Goal: Task Accomplishment & Management: Use online tool/utility

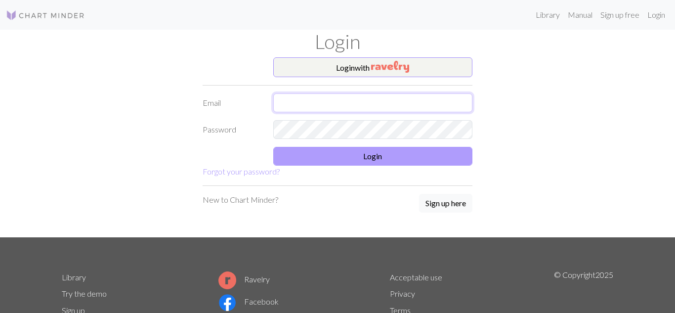
type input "[EMAIL_ADDRESS][DOMAIN_NAME]"
click at [332, 160] on button "Login" at bounding box center [373, 156] width 200 height 19
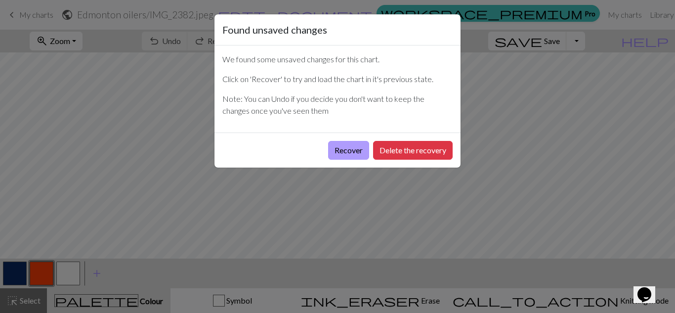
click at [353, 144] on button "Recover" at bounding box center [348, 150] width 41 height 19
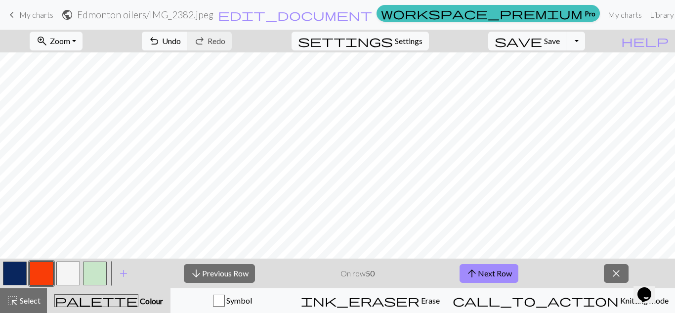
click at [45, 14] on span "My charts" at bounding box center [36, 14] width 34 height 9
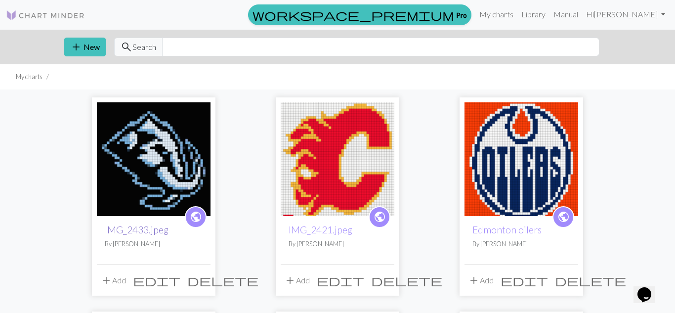
click at [139, 226] on link "IMG_2433.jpeg" at bounding box center [137, 229] width 64 height 11
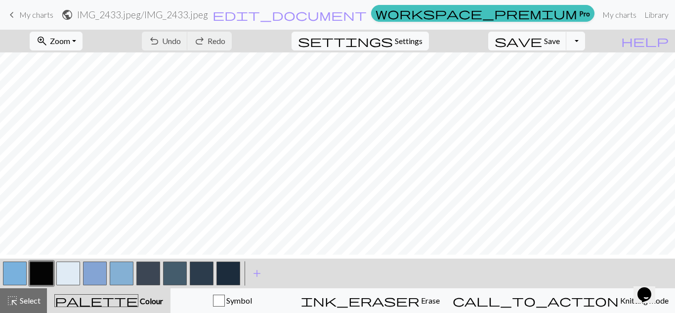
scroll to position [79, 0]
click at [15, 273] on button "button" at bounding box center [15, 273] width 24 height 24
click at [65, 274] on button "button" at bounding box center [68, 273] width 24 height 24
click at [92, 276] on button "button" at bounding box center [95, 273] width 24 height 24
click at [98, 272] on button "button" at bounding box center [95, 273] width 24 height 24
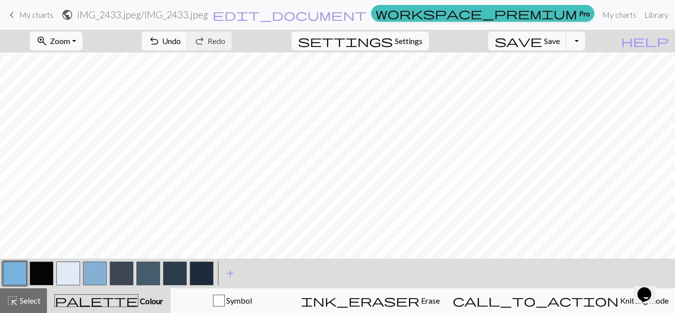
click at [95, 270] on button "button" at bounding box center [95, 273] width 24 height 24
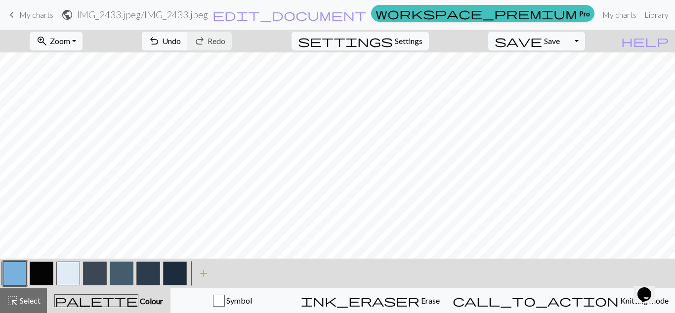
click at [94, 267] on button "button" at bounding box center [95, 273] width 24 height 24
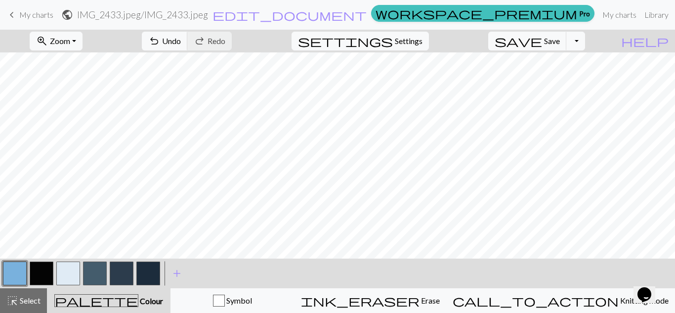
click at [99, 269] on button "button" at bounding box center [95, 273] width 24 height 24
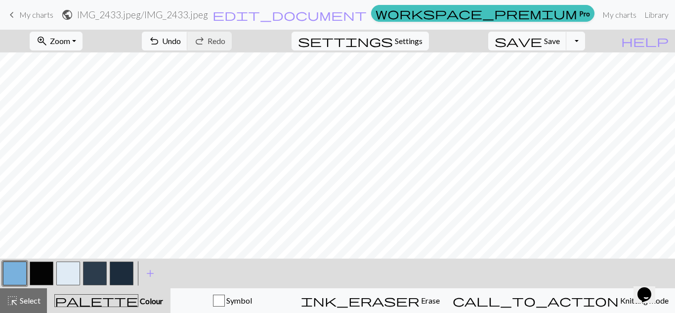
click at [92, 270] on button "button" at bounding box center [95, 273] width 24 height 24
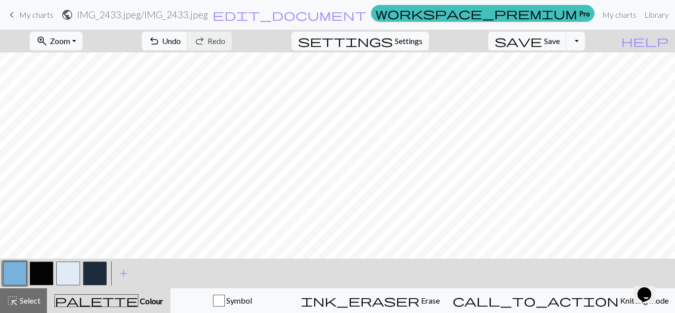
click at [97, 274] on button "button" at bounding box center [95, 273] width 24 height 24
click at [95, 273] on button "button" at bounding box center [95, 273] width 24 height 24
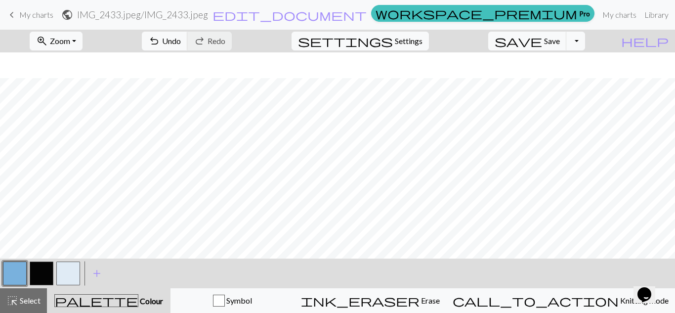
scroll to position [241, 0]
click at [416, 38] on span "Settings" at bounding box center [409, 41] width 28 height 12
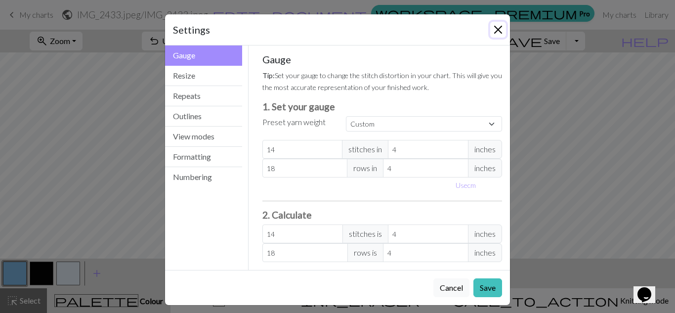
click at [495, 27] on button "Close" at bounding box center [498, 30] width 16 height 16
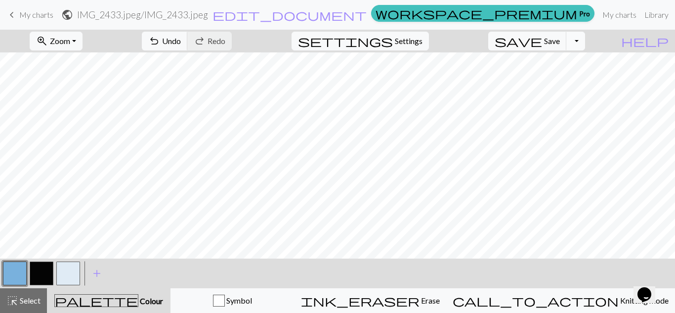
click at [585, 41] on button "Toggle Dropdown" at bounding box center [575, 41] width 19 height 19
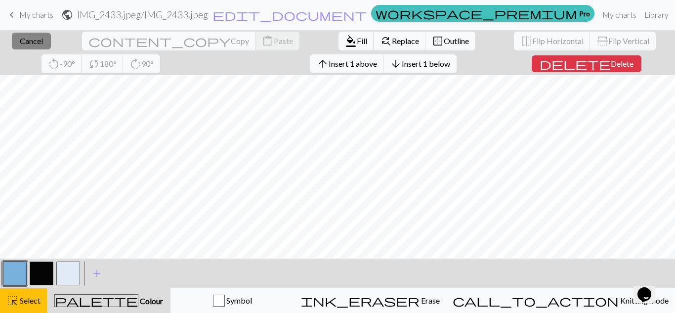
click at [34, 34] on button "close Cancel" at bounding box center [31, 41] width 39 height 17
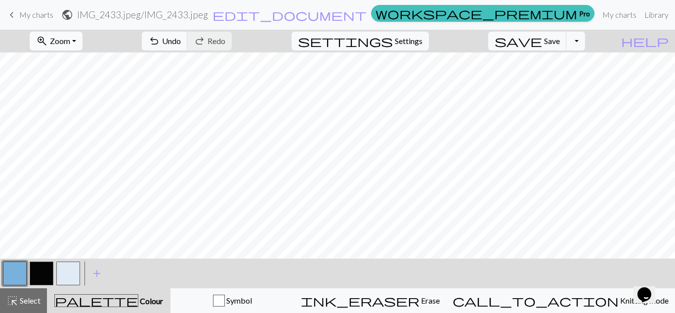
click at [70, 42] on span "Zoom" at bounding box center [60, 40] width 20 height 9
click at [83, 61] on button "Fit all" at bounding box center [69, 63] width 78 height 16
click at [60, 272] on button "button" at bounding box center [68, 273] width 24 height 24
click at [38, 270] on button "button" at bounding box center [42, 273] width 24 height 24
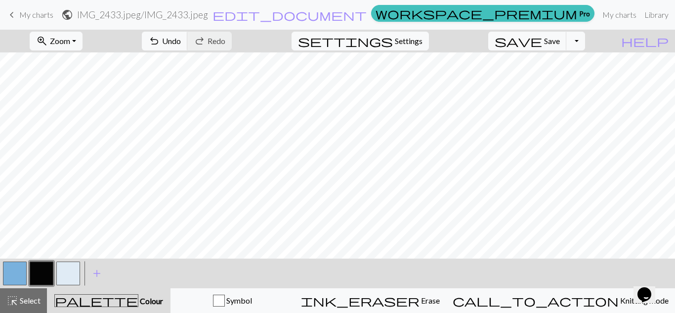
click at [67, 272] on button "button" at bounding box center [68, 273] width 24 height 24
click at [18, 271] on button "button" at bounding box center [15, 273] width 24 height 24
click at [66, 275] on button "button" at bounding box center [68, 273] width 24 height 24
click at [25, 270] on button "button" at bounding box center [15, 273] width 24 height 24
click at [44, 266] on button "button" at bounding box center [42, 273] width 24 height 24
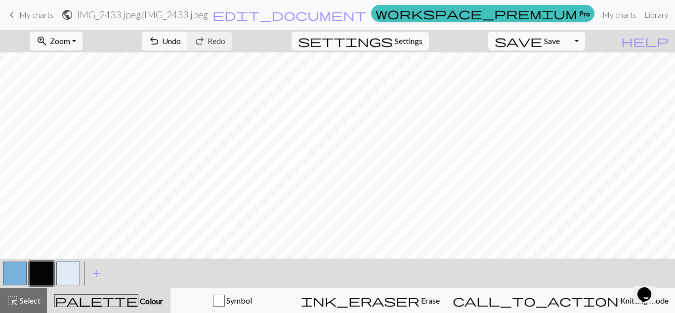
click at [5, 274] on button "button" at bounding box center [15, 273] width 24 height 24
click at [41, 274] on button "button" at bounding box center [42, 273] width 24 height 24
click at [65, 267] on button "button" at bounding box center [68, 273] width 24 height 24
click at [43, 270] on button "button" at bounding box center [42, 273] width 24 height 24
click at [64, 266] on button "button" at bounding box center [68, 273] width 24 height 24
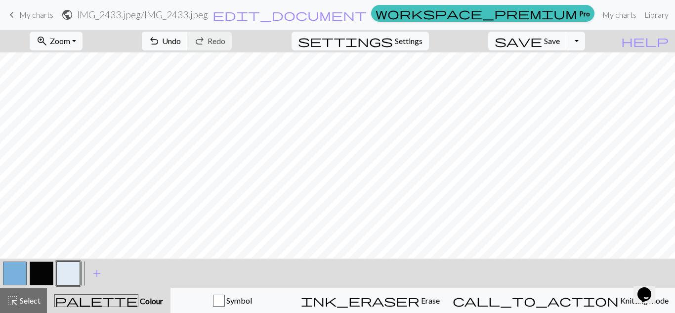
click at [8, 269] on button "button" at bounding box center [15, 273] width 24 height 24
click at [59, 273] on button "button" at bounding box center [68, 273] width 24 height 24
click at [9, 267] on button "button" at bounding box center [15, 273] width 24 height 24
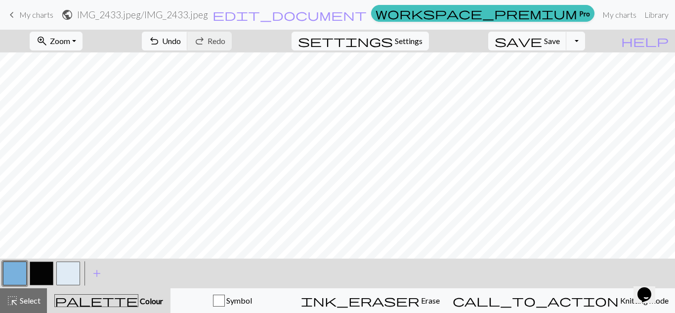
click at [45, 272] on button "button" at bounding box center [42, 273] width 24 height 24
click at [11, 274] on button "button" at bounding box center [15, 273] width 24 height 24
click at [41, 278] on button "button" at bounding box center [42, 273] width 24 height 24
click at [188, 32] on button "undo Undo Undo" at bounding box center [165, 41] width 46 height 19
click at [188, 33] on button "undo Undo Undo" at bounding box center [165, 41] width 46 height 19
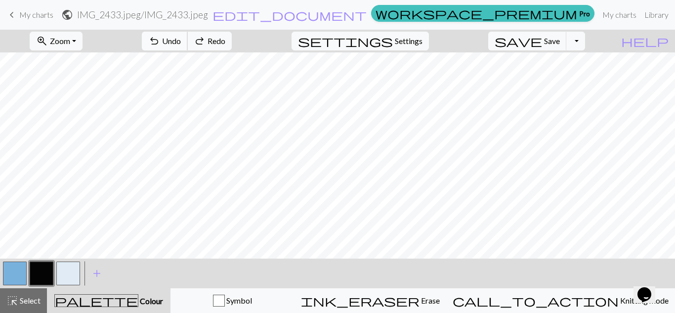
click at [188, 33] on button "undo Undo Undo" at bounding box center [165, 41] width 46 height 19
click at [188, 32] on button "undo Undo Undo" at bounding box center [165, 41] width 46 height 19
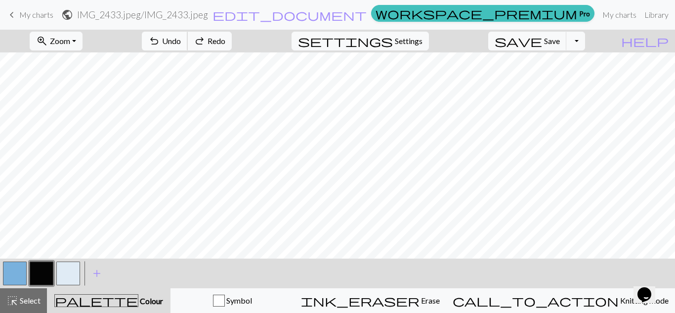
click at [188, 32] on button "undo Undo Undo" at bounding box center [165, 41] width 46 height 19
click at [23, 275] on button "button" at bounding box center [15, 273] width 24 height 24
click at [41, 275] on button "button" at bounding box center [42, 273] width 24 height 24
click at [13, 272] on button "button" at bounding box center [15, 273] width 24 height 24
click at [66, 271] on button "button" at bounding box center [68, 273] width 24 height 24
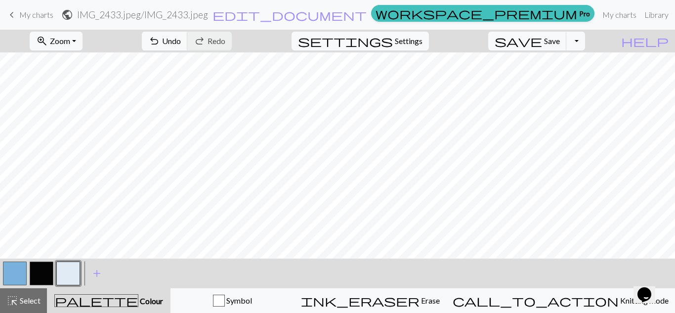
click at [11, 271] on button "button" at bounding box center [15, 273] width 24 height 24
click at [65, 272] on button "button" at bounding box center [68, 273] width 24 height 24
click at [17, 269] on button "button" at bounding box center [15, 273] width 24 height 24
click at [67, 266] on button "button" at bounding box center [68, 273] width 24 height 24
click at [18, 273] on button "button" at bounding box center [15, 273] width 24 height 24
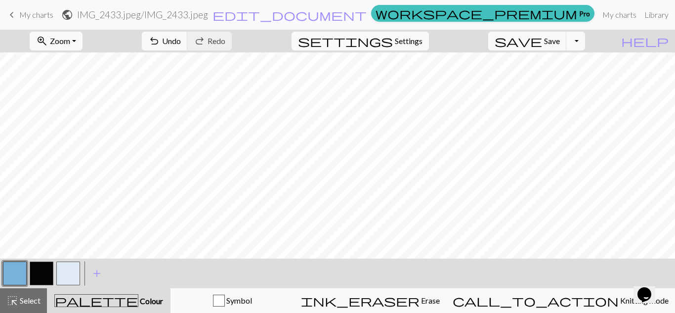
click at [46, 271] on button "button" at bounding box center [42, 273] width 24 height 24
click at [18, 267] on button "button" at bounding box center [15, 273] width 24 height 24
click at [40, 275] on button "button" at bounding box center [42, 273] width 24 height 24
click at [20, 268] on button "button" at bounding box center [15, 273] width 24 height 24
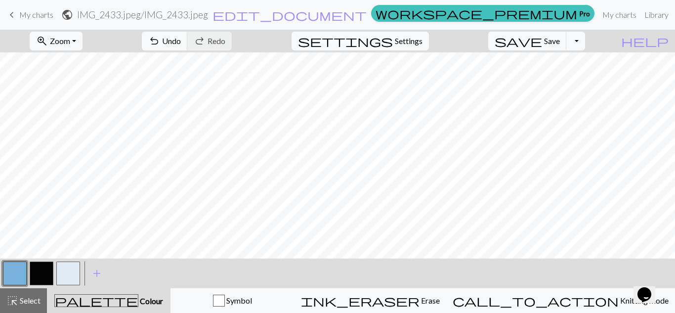
click at [38, 275] on button "button" at bounding box center [42, 273] width 24 height 24
click at [160, 41] on span "undo" at bounding box center [154, 41] width 12 height 14
click at [160, 40] on span "undo" at bounding box center [154, 41] width 12 height 14
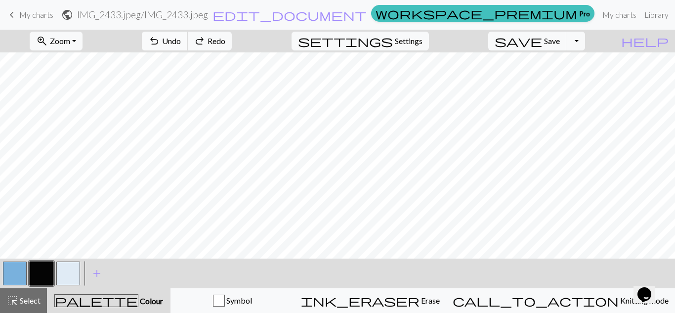
click at [160, 40] on span "undo" at bounding box center [154, 41] width 12 height 14
click at [20, 267] on button "button" at bounding box center [15, 273] width 24 height 24
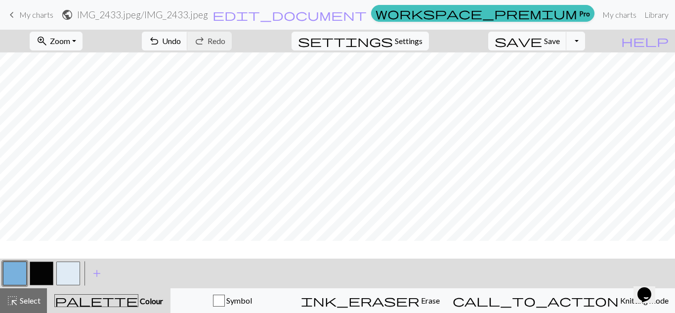
scroll to position [12, 0]
click at [35, 269] on button "button" at bounding box center [42, 273] width 24 height 24
click at [6, 274] on button "button" at bounding box center [15, 273] width 24 height 24
click at [181, 37] on span "Undo" at bounding box center [171, 40] width 19 height 9
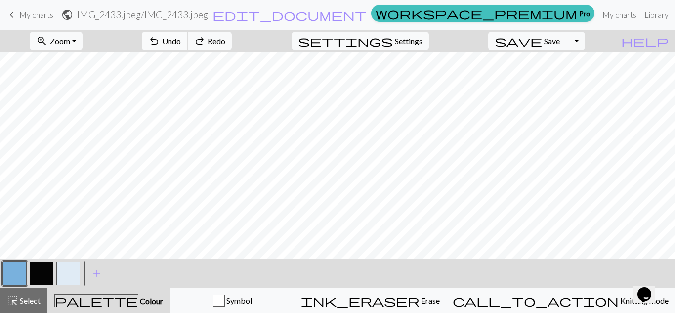
click at [181, 38] on span "Undo" at bounding box center [171, 40] width 19 height 9
click at [232, 34] on button "redo Redo Redo" at bounding box center [209, 41] width 44 height 19
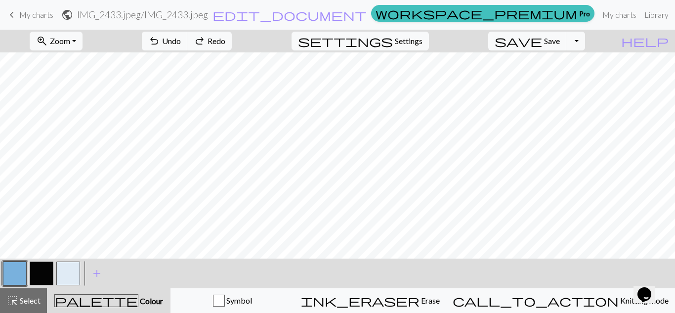
click at [63, 272] on button "button" at bounding box center [68, 273] width 24 height 24
click at [17, 271] on button "button" at bounding box center [15, 273] width 24 height 24
click at [42, 272] on button "button" at bounding box center [42, 273] width 24 height 24
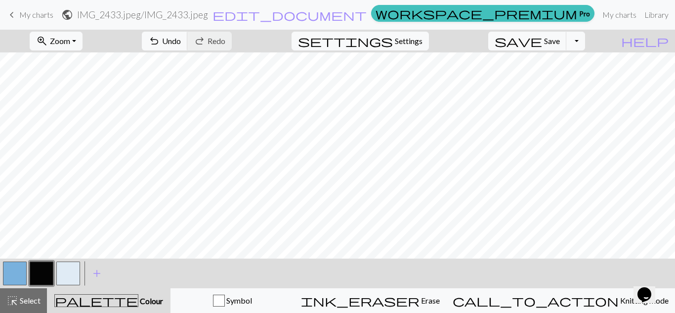
click at [68, 267] on button "button" at bounding box center [68, 273] width 24 height 24
click at [40, 273] on button "button" at bounding box center [42, 273] width 24 height 24
click at [15, 266] on button "button" at bounding box center [15, 273] width 24 height 24
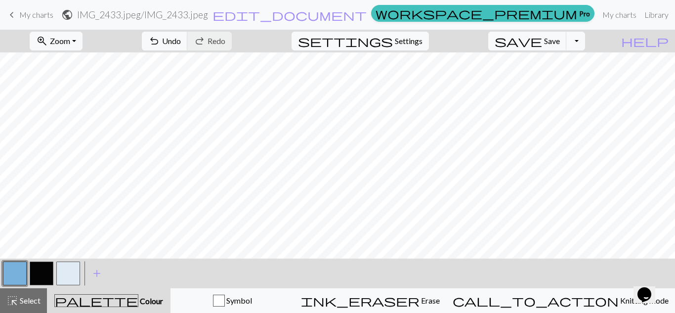
click at [62, 269] on button "button" at bounding box center [68, 273] width 24 height 24
click at [8, 274] on button "button" at bounding box center [15, 273] width 24 height 24
click at [68, 268] on button "button" at bounding box center [68, 273] width 24 height 24
click at [32, 271] on button "button" at bounding box center [42, 273] width 24 height 24
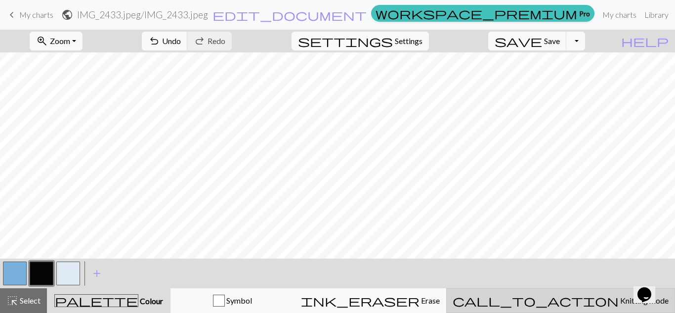
click at [573, 304] on span "call_to_action" at bounding box center [536, 300] width 166 height 14
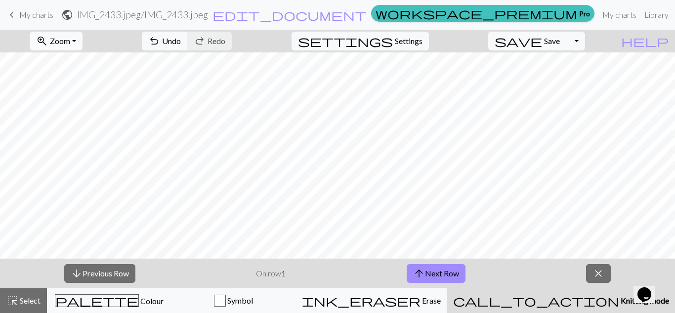
click at [70, 36] on span "Zoom" at bounding box center [60, 40] width 20 height 9
click at [82, 78] on button "Fit width" at bounding box center [69, 79] width 78 height 16
click at [592, 273] on span "close" at bounding box center [598, 273] width 12 height 14
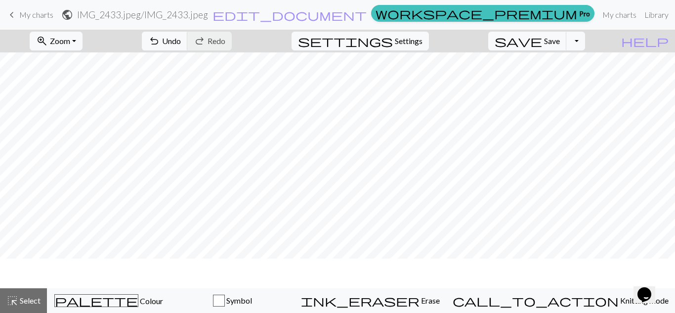
scroll to position [348, 0]
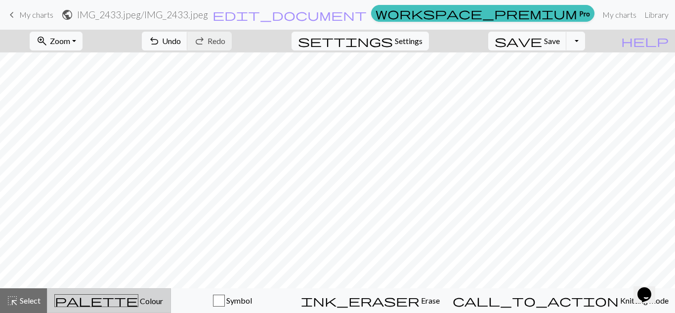
click at [107, 303] on span "palette" at bounding box center [96, 300] width 83 height 14
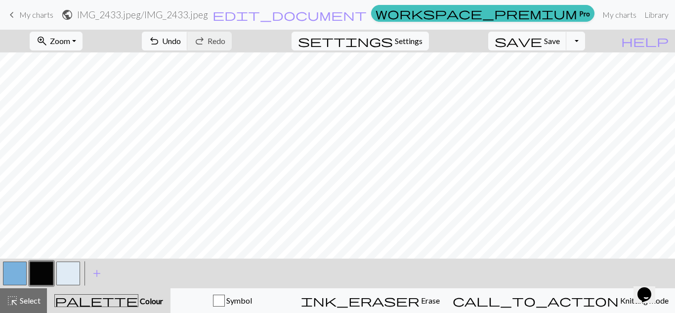
click at [38, 275] on button "button" at bounding box center [42, 273] width 24 height 24
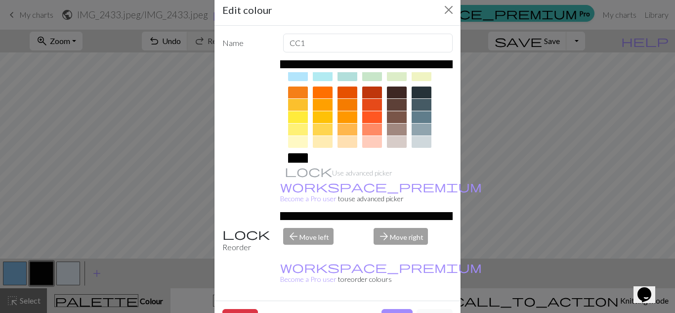
scroll to position [128, 0]
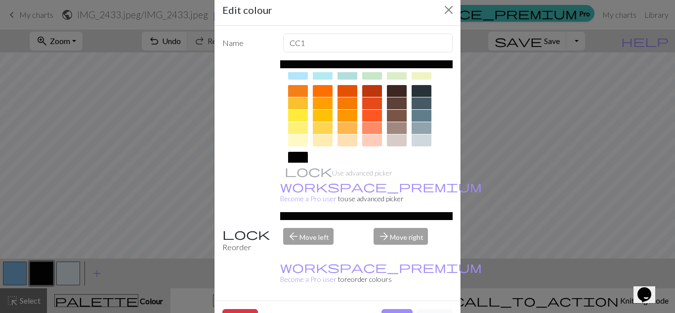
click at [418, 102] on div at bounding box center [422, 103] width 20 height 12
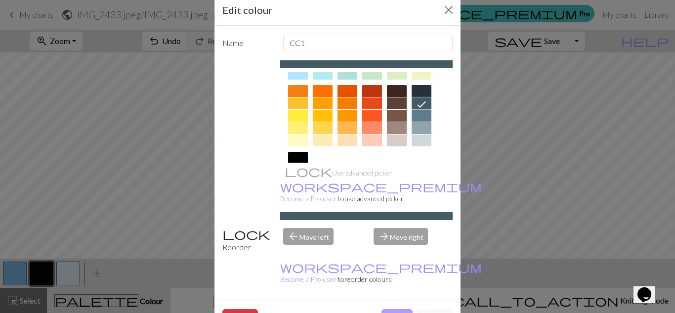
click at [391, 309] on button "Done" at bounding box center [396, 318] width 31 height 19
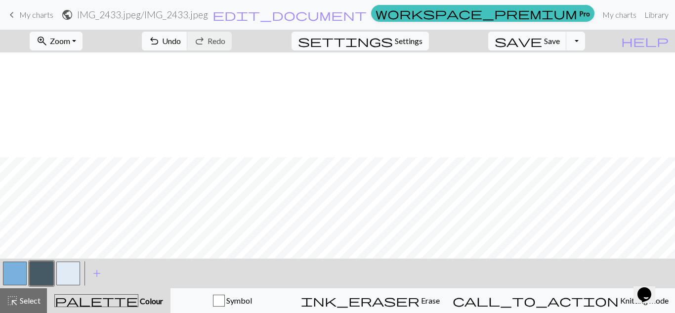
scroll to position [378, 0]
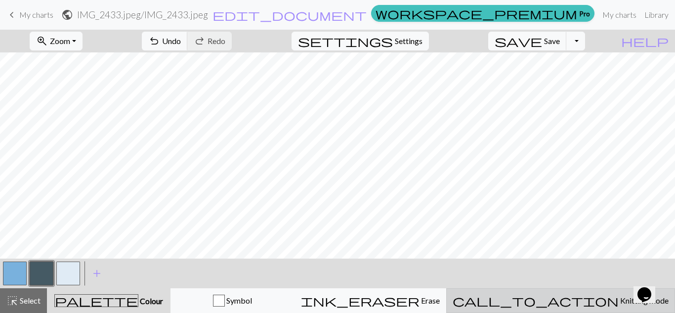
click at [565, 305] on span "call_to_action" at bounding box center [536, 300] width 166 height 14
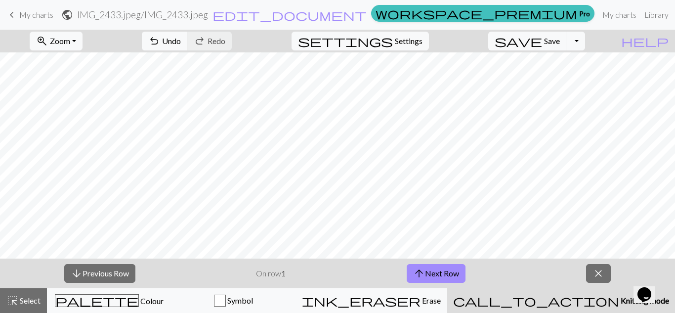
click at [565, 305] on span "call_to_action" at bounding box center [536, 300] width 166 height 14
